Goal: Task Accomplishment & Management: Use online tool/utility

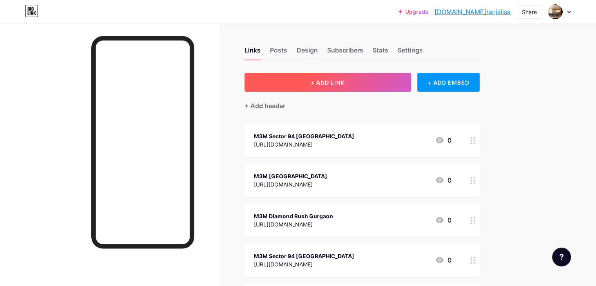
click at [365, 73] on button "+ ADD LINK" at bounding box center [328, 82] width 167 height 19
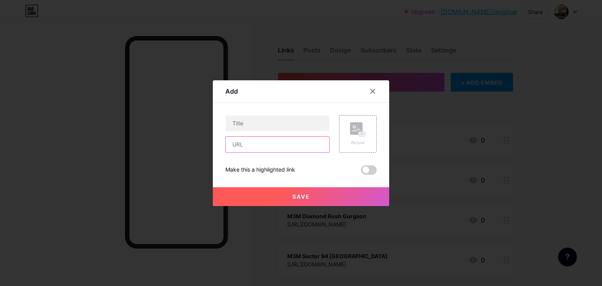
click at [242, 144] on input "text" at bounding box center [277, 145] width 103 height 16
paste input "[URL][DOMAIN_NAME]"
type input "[URL][DOMAIN_NAME]"
click at [241, 121] on input "text" at bounding box center [277, 124] width 103 height 16
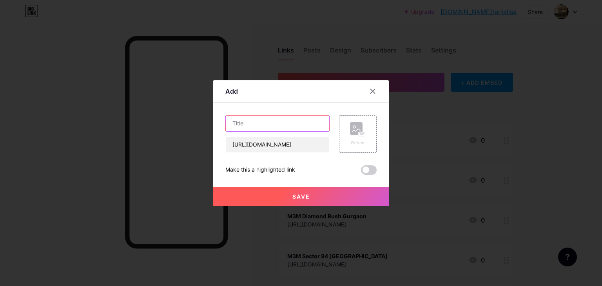
scroll to position [0, 0]
paste input "Smart World [PERSON_NAME] Branded Residences"
type input "Smart World [PERSON_NAME] Branded Residences"
click at [295, 200] on button "Save" at bounding box center [301, 196] width 176 height 19
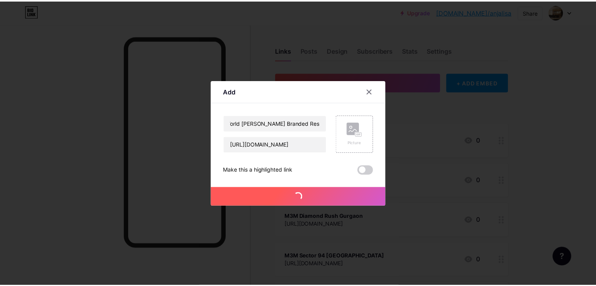
scroll to position [0, 0]
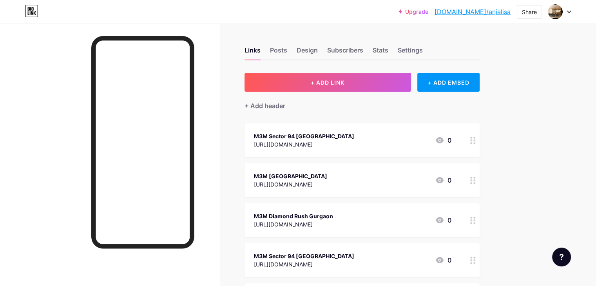
click at [499, 14] on link "[DOMAIN_NAME]/anjalisa" at bounding box center [473, 11] width 76 height 9
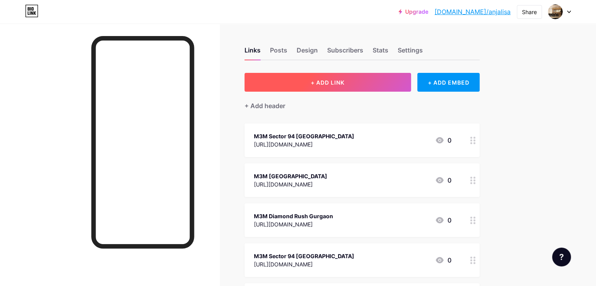
click at [355, 78] on button "+ ADD LINK" at bounding box center [328, 82] width 167 height 19
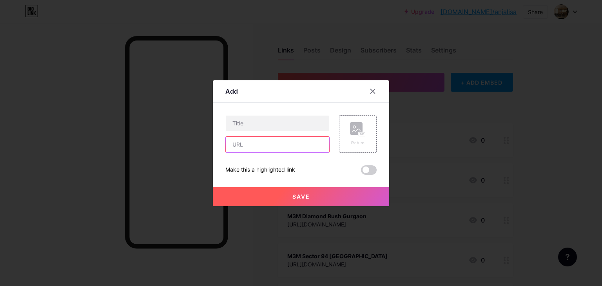
click at [299, 147] on input "text" at bounding box center [277, 145] width 103 height 16
paste input "[URL][DOMAIN_NAME]"
type input "[URL][DOMAIN_NAME]"
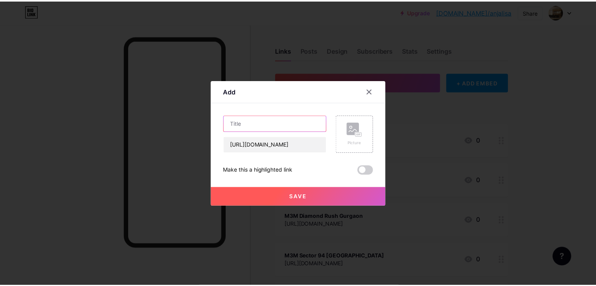
scroll to position [0, 0]
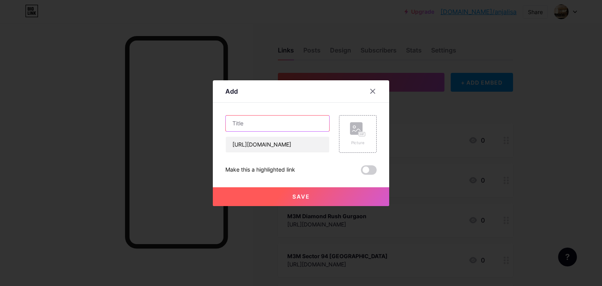
click at [284, 119] on input "text" at bounding box center [277, 124] width 103 height 16
paste input "[PERSON_NAME]"
paste input "Sector 71, [GEOGRAPHIC_DATA]"
type input "Birla Pravaah Sector 71, [GEOGRAPHIC_DATA]"
click at [293, 198] on span "Save" at bounding box center [301, 196] width 18 height 7
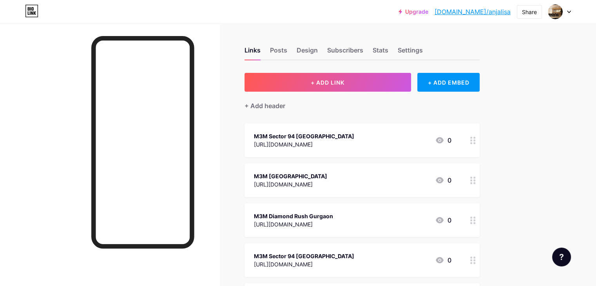
click at [469, 12] on link "[DOMAIN_NAME]/anjalisa" at bounding box center [473, 11] width 76 height 9
